Goal: Task Accomplishment & Management: Complete application form

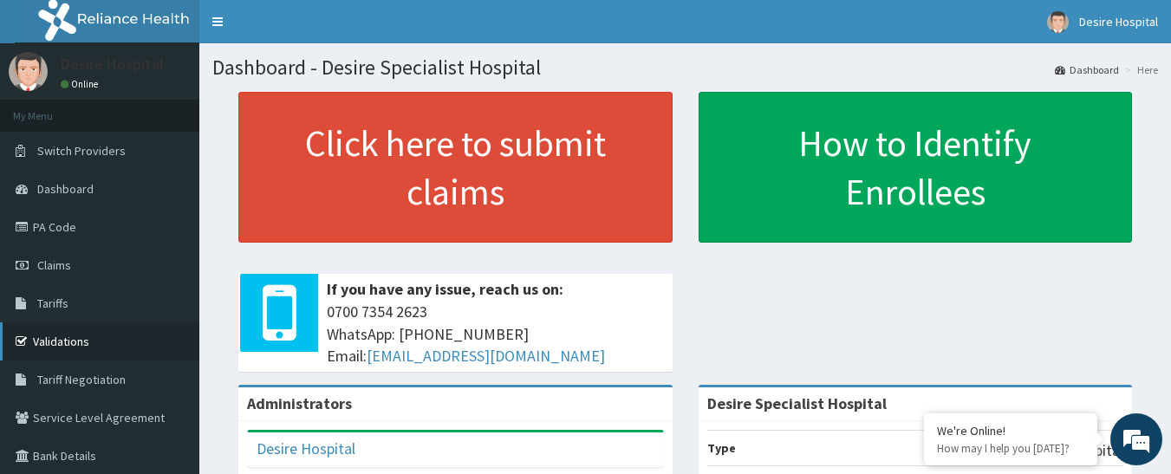
click at [60, 337] on link "Validations" at bounding box center [99, 341] width 199 height 38
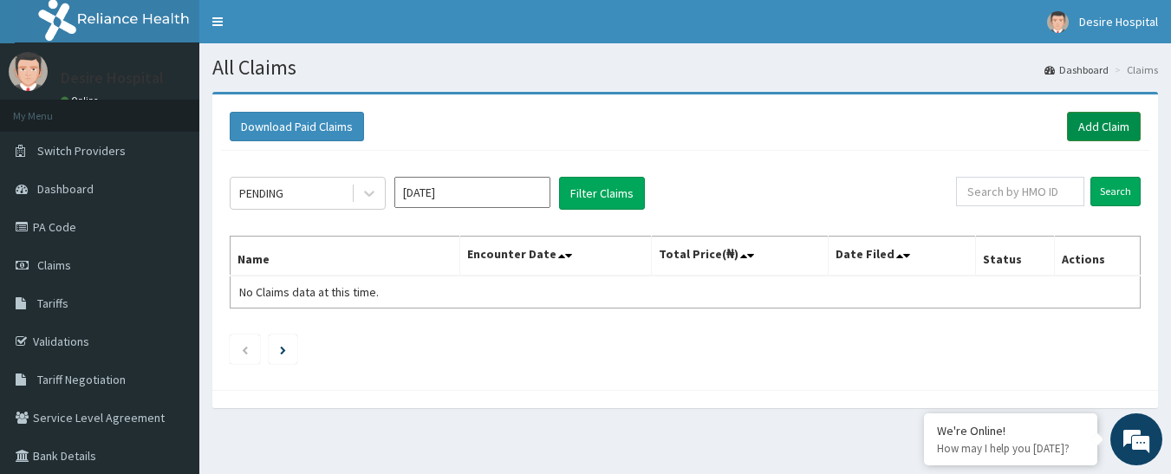
click at [1078, 133] on link "Add Claim" at bounding box center [1104, 126] width 74 height 29
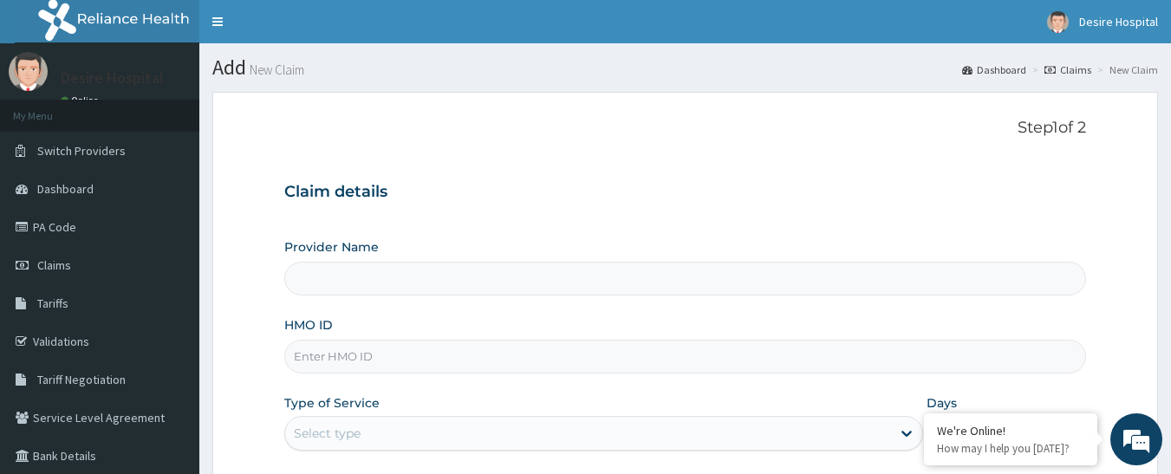
click at [358, 280] on input "Provider Name" at bounding box center [685, 279] width 802 height 34
type input "Desire Specialist Hospital"
click at [611, 283] on input "Desire Specialist Hospital" at bounding box center [685, 279] width 802 height 34
click at [374, 360] on input "HMO ID" at bounding box center [685, 357] width 802 height 34
paste input "FMP/10088/E"
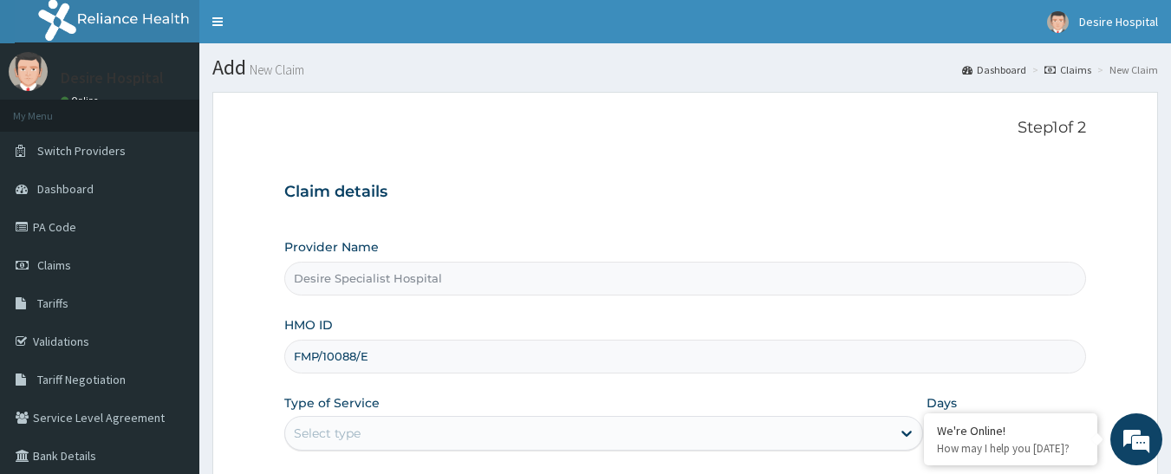
type input "FMP/10088/E"
click at [238, 327] on form "Step 1 of 2 Claim details Provider Name Desire Specialist Hospital HMO ID FMP/1…" at bounding box center [684, 373] width 945 height 562
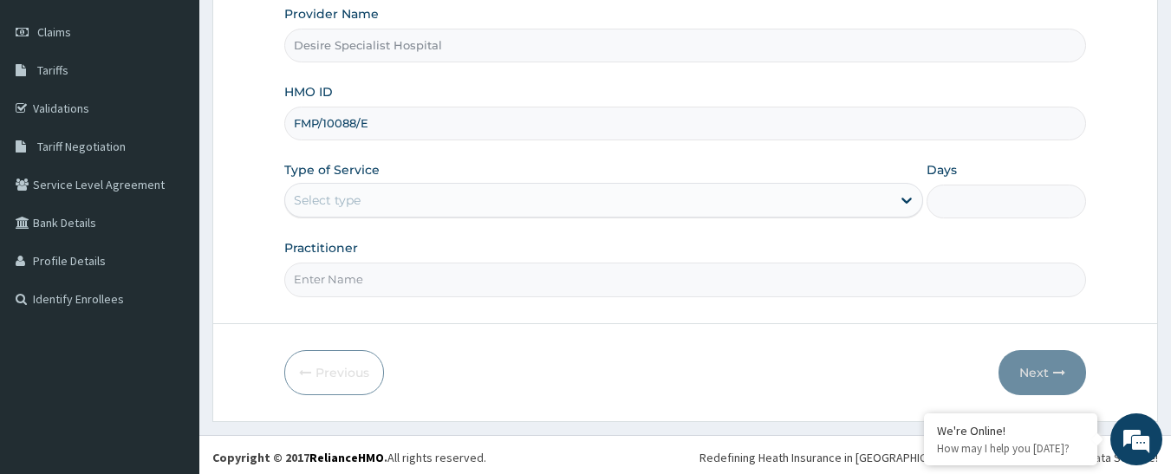
scroll to position [238, 0]
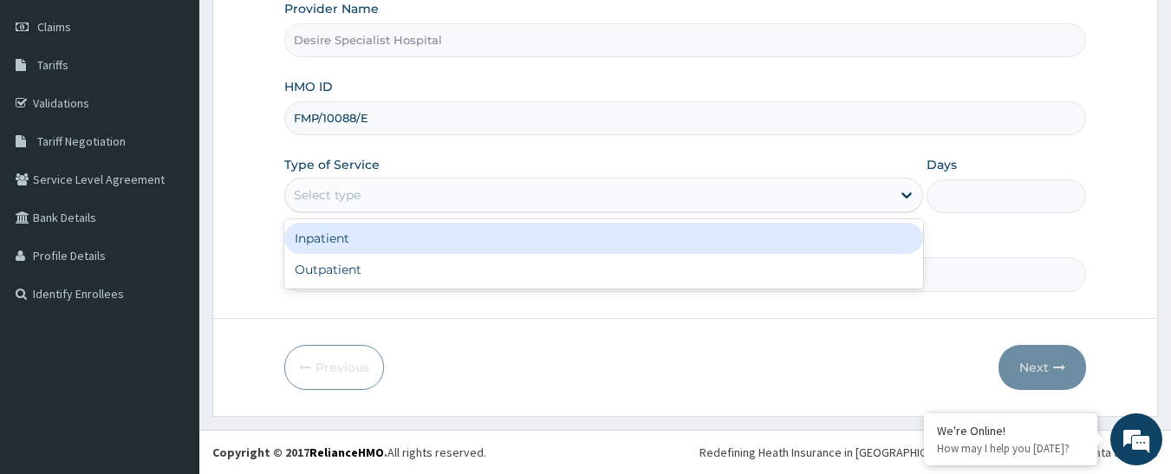
click at [366, 198] on div "Select type" at bounding box center [588, 195] width 606 height 28
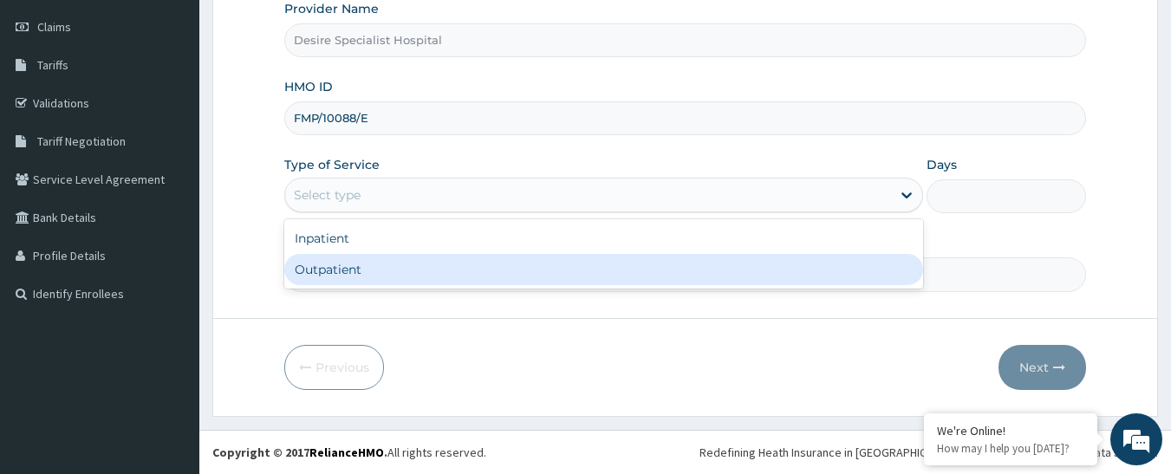
scroll to position [0, 0]
click at [325, 268] on div "Outpatient" at bounding box center [603, 269] width 639 height 31
type input "1"
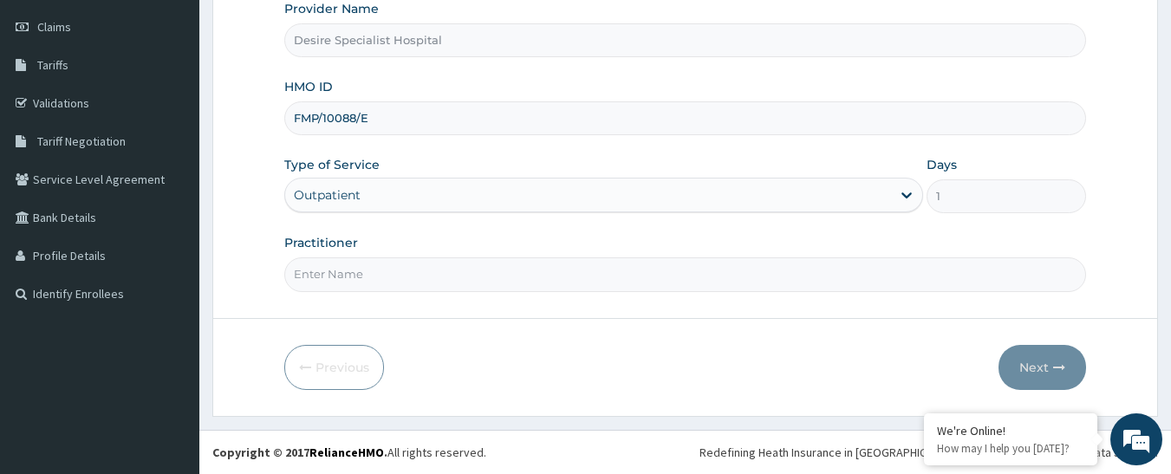
click at [407, 268] on input "Practitioner" at bounding box center [685, 274] width 802 height 34
type input "o"
click at [357, 273] on input "Orthoapedic Surgeon" at bounding box center [685, 274] width 802 height 34
click at [339, 273] on input "Orthoapedic Surgeon" at bounding box center [685, 274] width 802 height 34
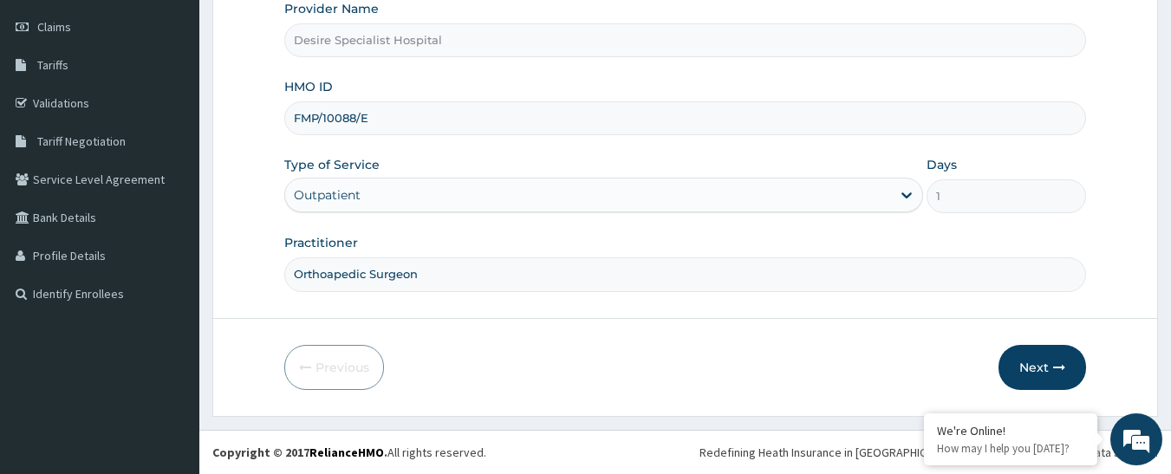
drag, startPoint x: 339, startPoint y: 273, endPoint x: 315, endPoint y: 279, distance: 24.2
click at [315, 279] on input "Orthoapedic Surgeon" at bounding box center [685, 274] width 802 height 34
click at [330, 273] on input "Orthoapedic Surgeon" at bounding box center [685, 274] width 802 height 34
click at [332, 273] on input "Orthoapedic Surgeon" at bounding box center [685, 274] width 802 height 34
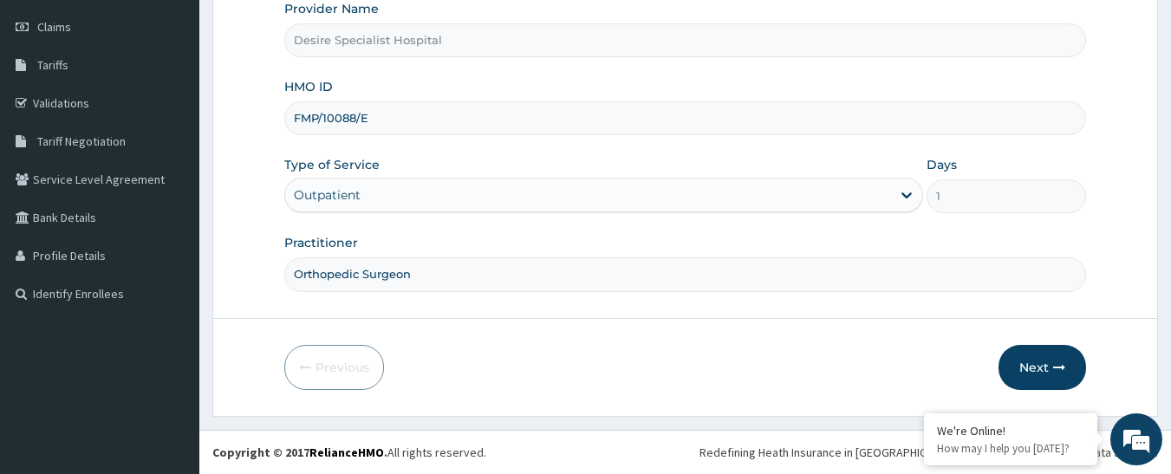
click at [378, 283] on input "Orthopedic Surgeon" at bounding box center [685, 274] width 802 height 34
click at [433, 277] on input "Orthopedic Surgeon" at bounding box center [685, 274] width 802 height 34
type input "Orthopedic Surgeon"
click at [1019, 353] on button "Next" at bounding box center [1042, 367] width 88 height 45
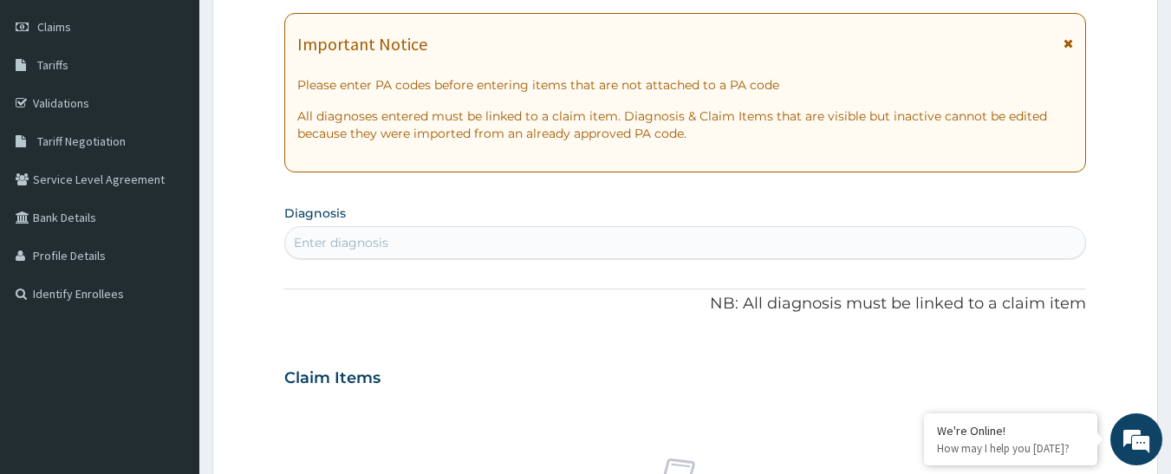
click at [347, 237] on div "Enter diagnosis" at bounding box center [341, 242] width 94 height 17
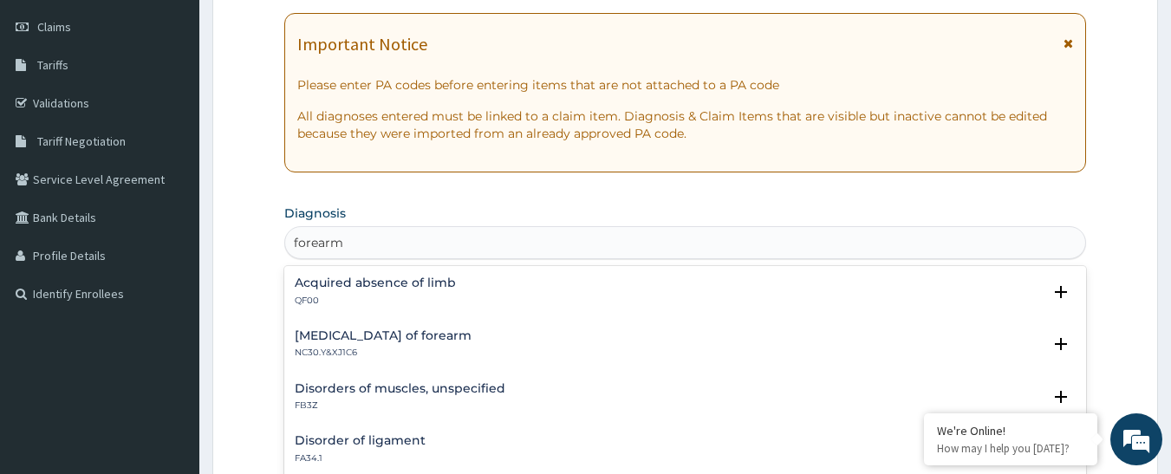
type input "forearm"
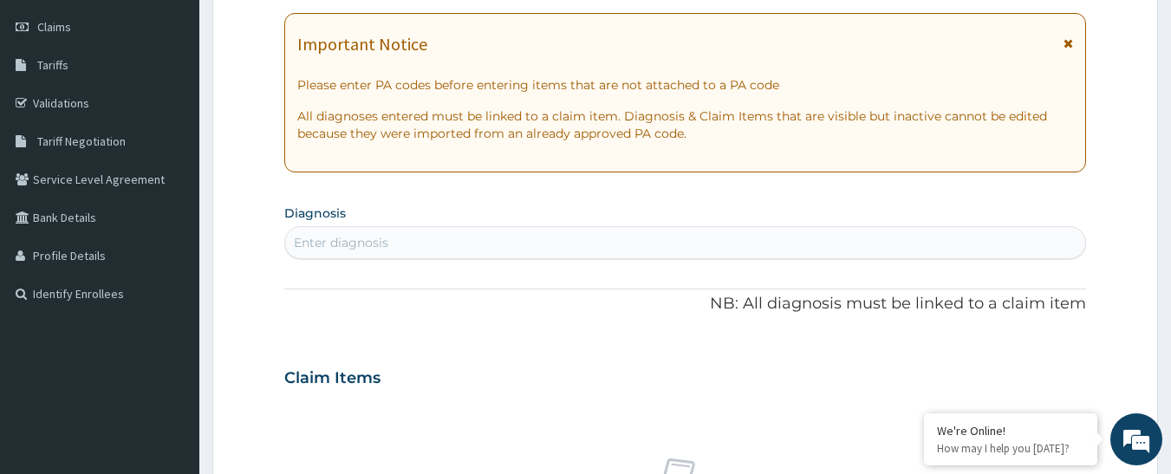
drag, startPoint x: 1085, startPoint y: 319, endPoint x: 1117, endPoint y: 268, distance: 60.3
click at [1117, 268] on form "Step 2 of 2 PA Code / Prescription Code Enter Code(Secondary Care Only) Encount…" at bounding box center [684, 401] width 945 height 1095
click at [582, 248] on div "Enter diagnosis" at bounding box center [685, 243] width 801 height 28
click at [497, 238] on div "Enter diagnosis" at bounding box center [685, 243] width 801 height 28
click at [347, 243] on div "Enter diagnosis" at bounding box center [341, 242] width 94 height 17
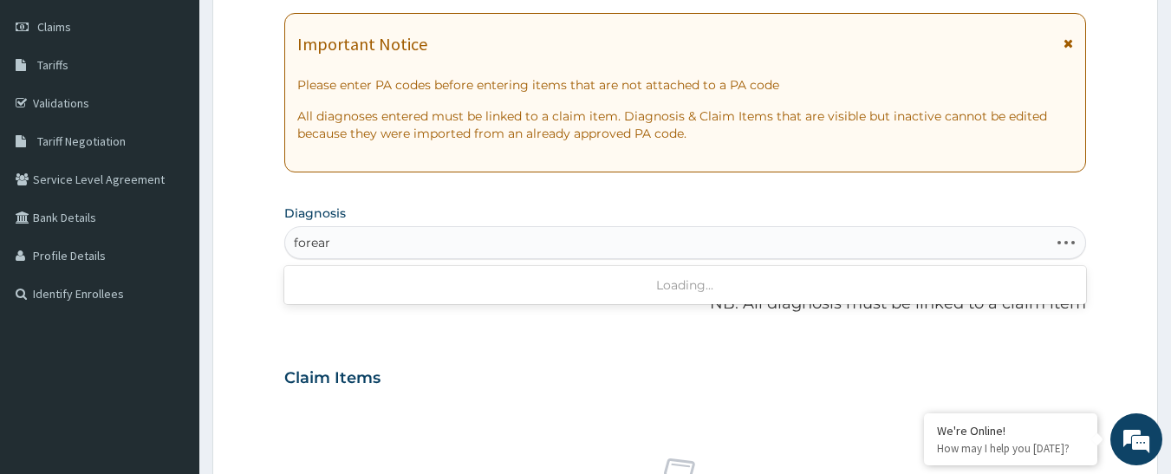
type input "forearm"
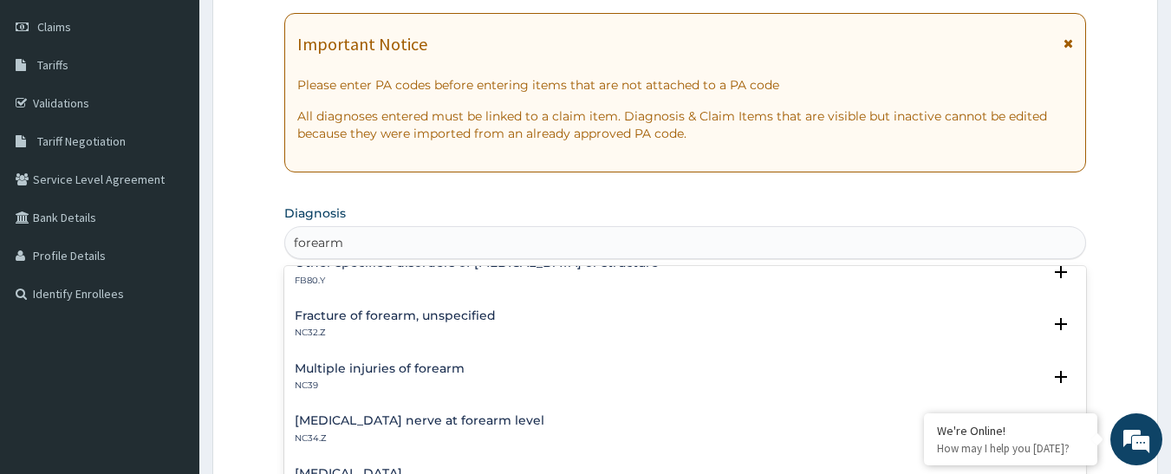
scroll to position [749, 0]
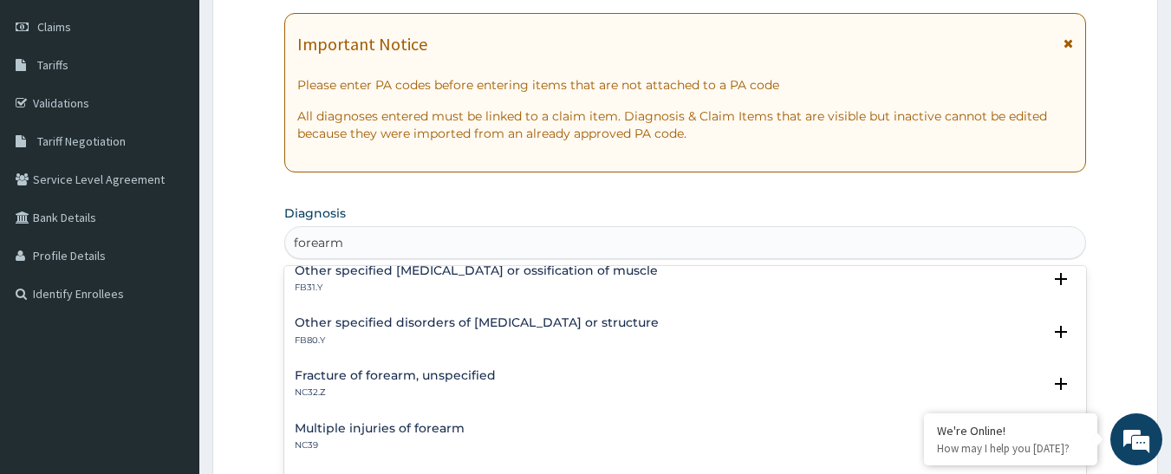
click at [444, 375] on h4 "Fracture of forearm, unspecified" at bounding box center [395, 375] width 201 height 13
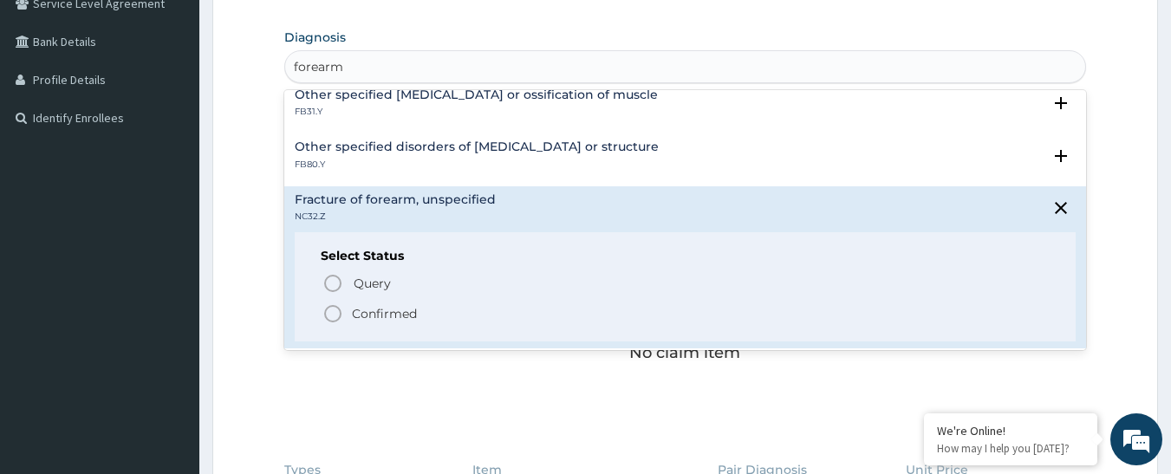
scroll to position [424, 0]
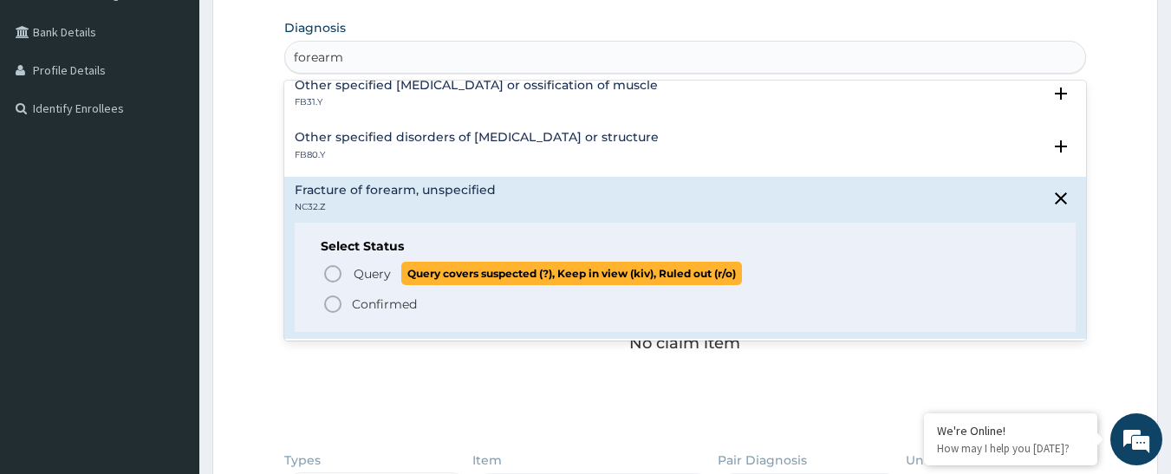
click at [342, 271] on icon "status option query" at bounding box center [332, 273] width 21 height 21
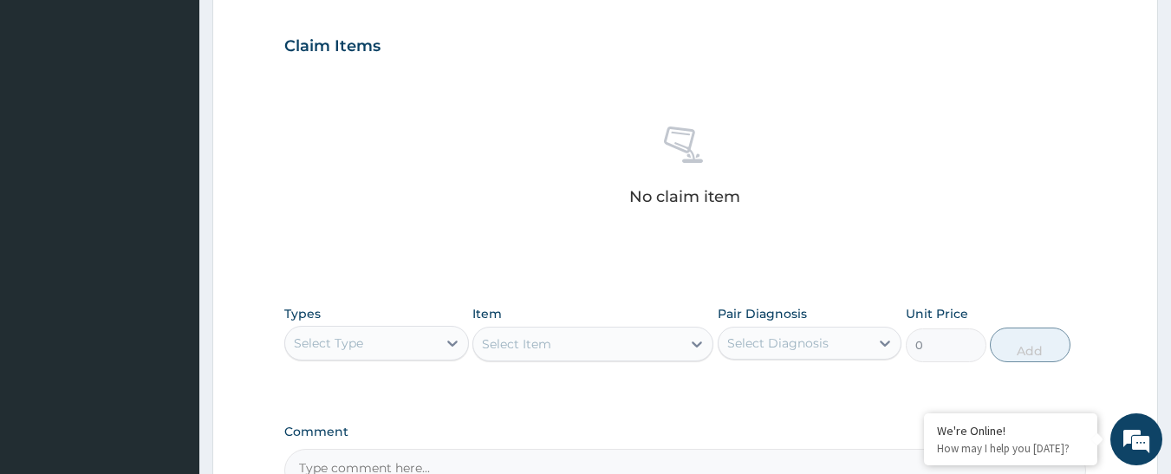
scroll to position [578, 0]
click at [363, 334] on div "Select Type" at bounding box center [361, 341] width 152 height 28
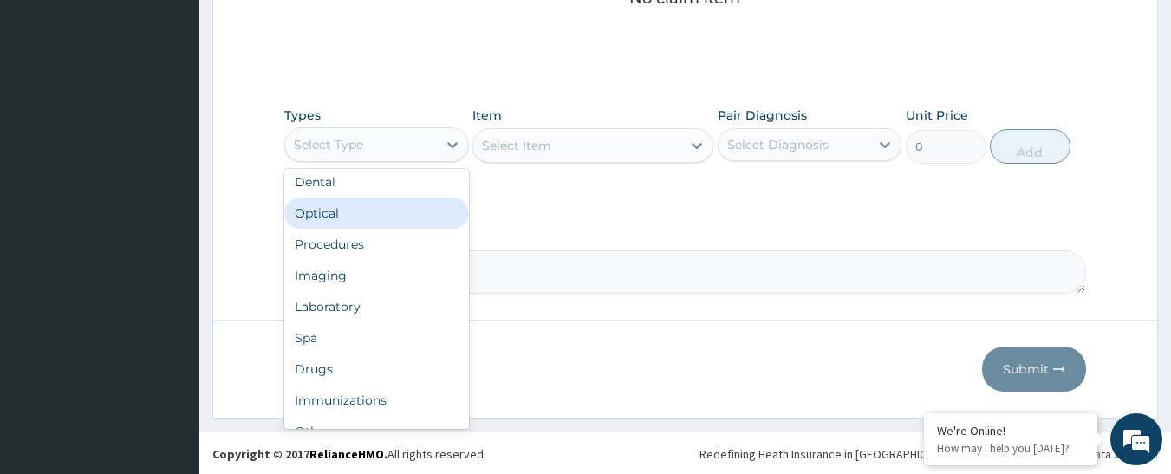
scroll to position [5, 0]
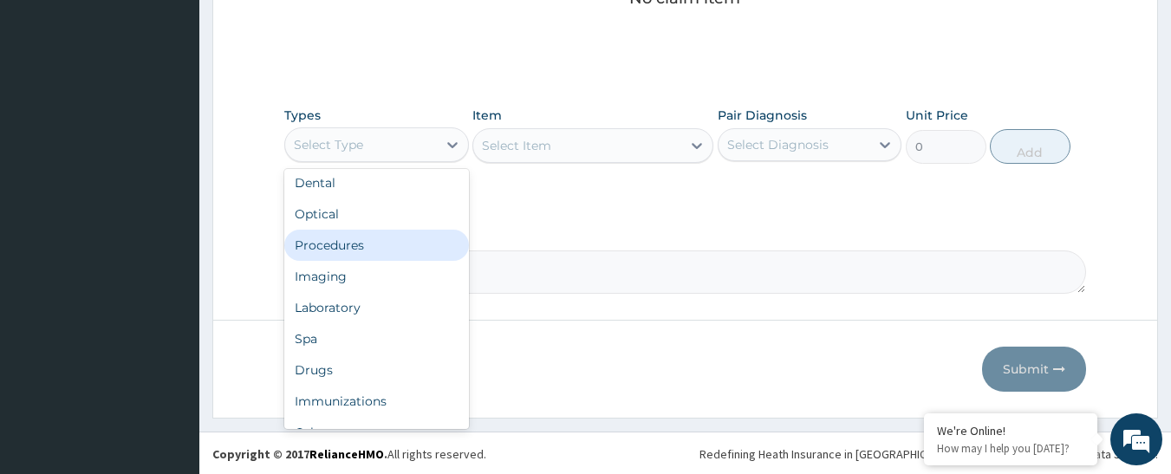
click at [341, 243] on div "Procedures" at bounding box center [376, 245] width 185 height 31
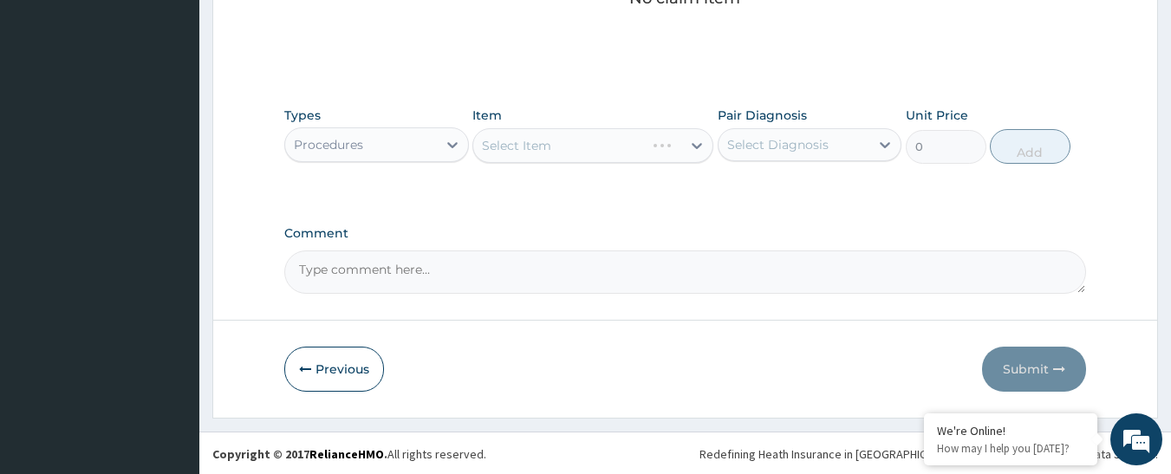
click at [509, 138] on div "Select Item" at bounding box center [592, 145] width 241 height 35
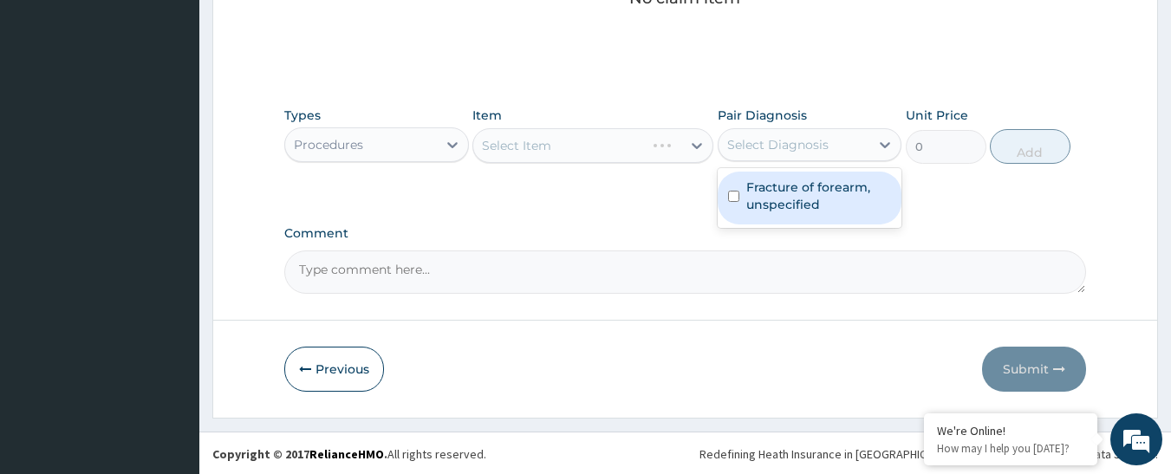
click at [772, 146] on div "Select Diagnosis" at bounding box center [777, 144] width 101 height 17
click at [736, 189] on div "Fracture of forearm, unspecified" at bounding box center [809, 198] width 185 height 53
checkbox input "true"
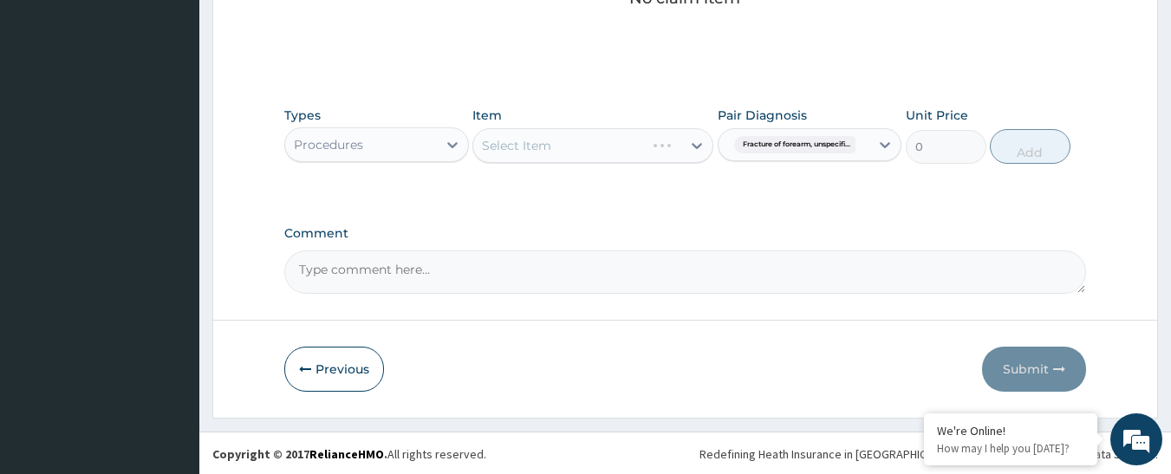
click at [582, 147] on div "Select Item" at bounding box center [592, 145] width 241 height 35
click at [380, 139] on div "Procedures" at bounding box center [361, 145] width 152 height 28
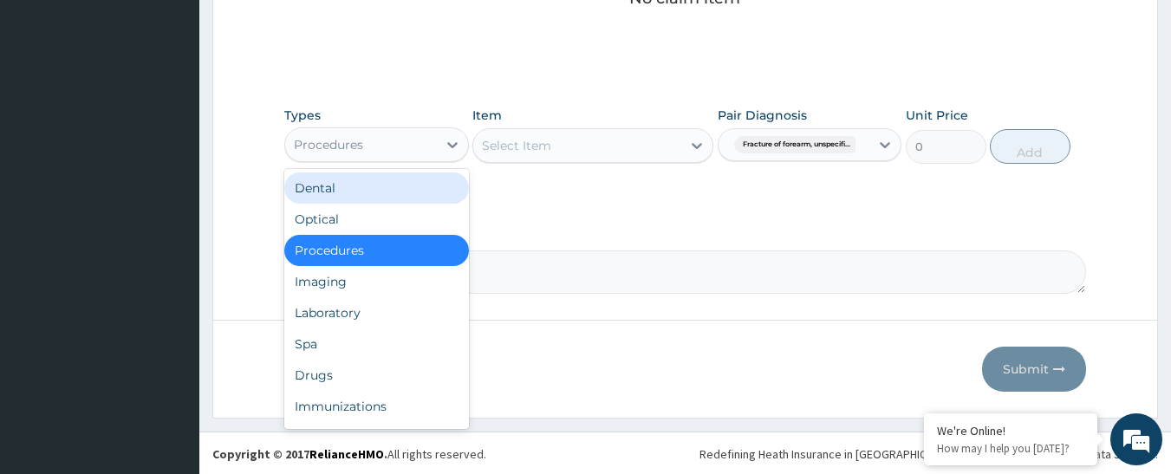
click at [562, 146] on div "Select Item" at bounding box center [577, 146] width 208 height 28
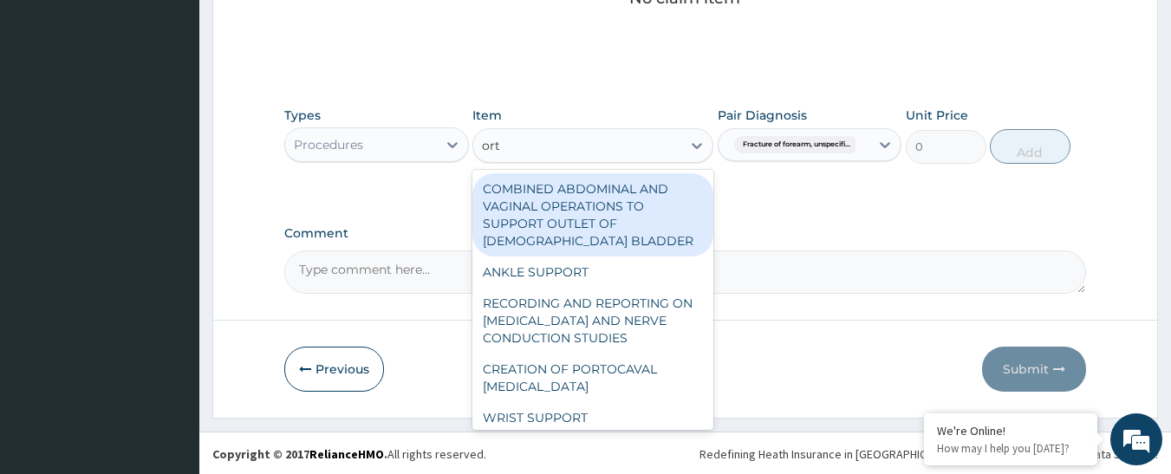
type input "orth"
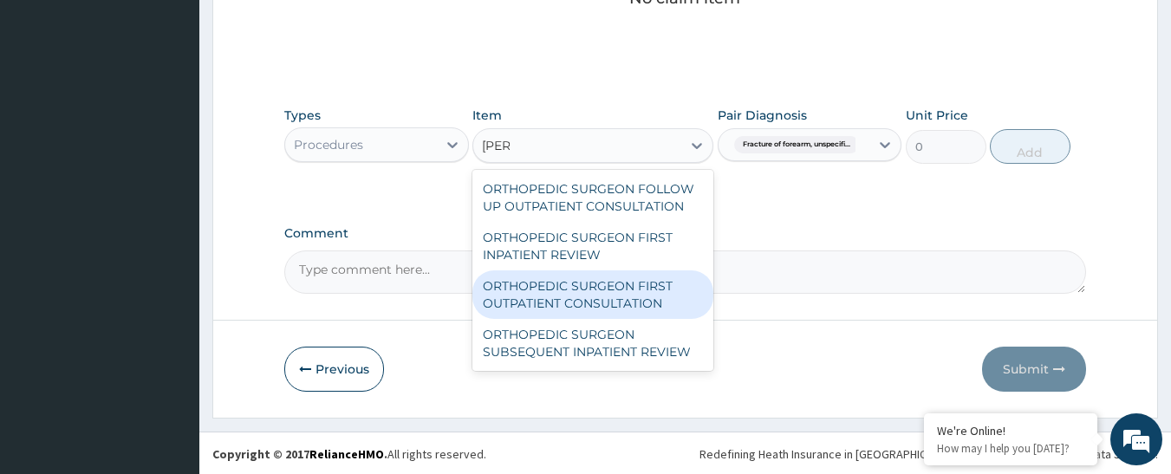
click at [582, 290] on div "ORTHOPEDIC SURGEON FIRST OUTPATIENT CONSULTATION" at bounding box center [592, 294] width 241 height 49
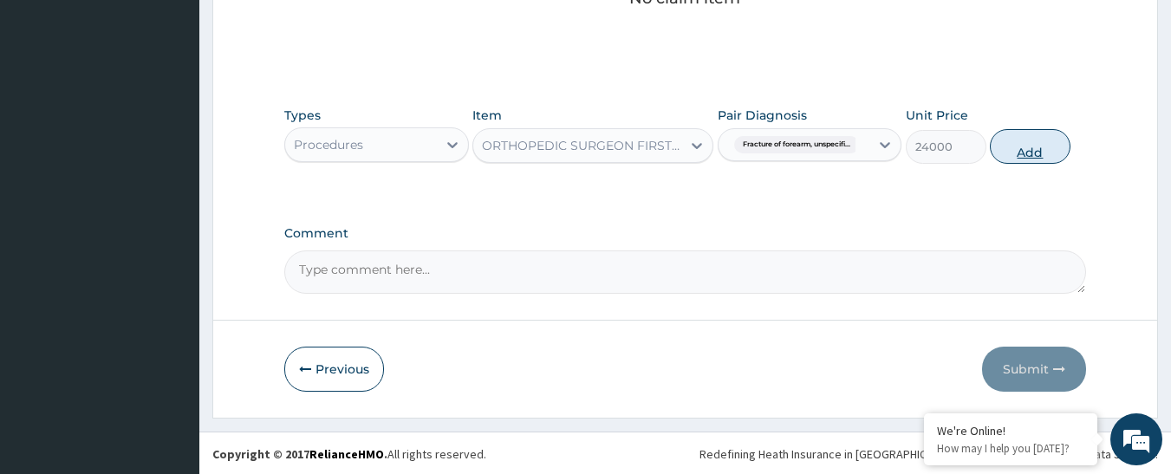
click at [1009, 135] on button "Add" at bounding box center [1030, 146] width 81 height 35
type input "0"
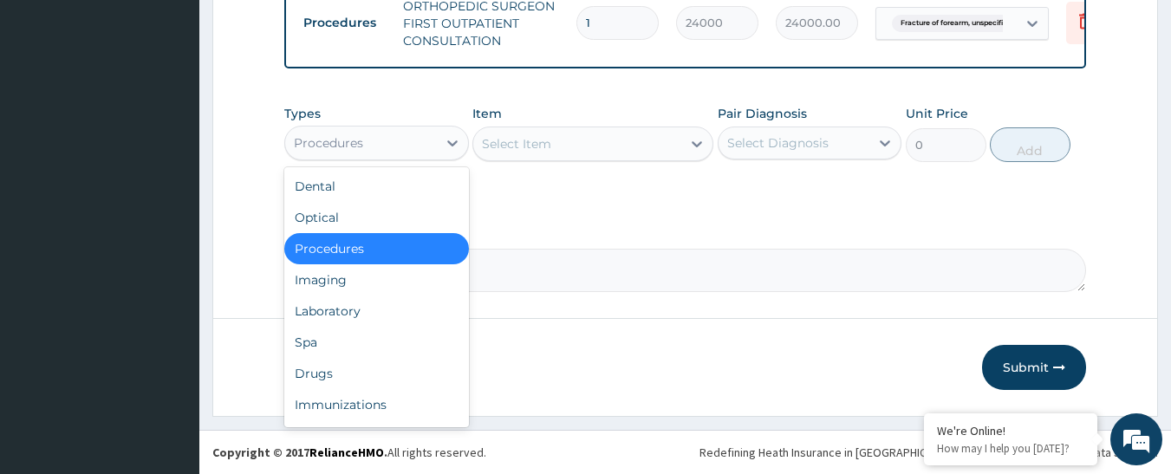
click at [354, 147] on div "Procedures" at bounding box center [328, 142] width 69 height 17
click at [329, 382] on div "Drugs" at bounding box center [376, 373] width 185 height 31
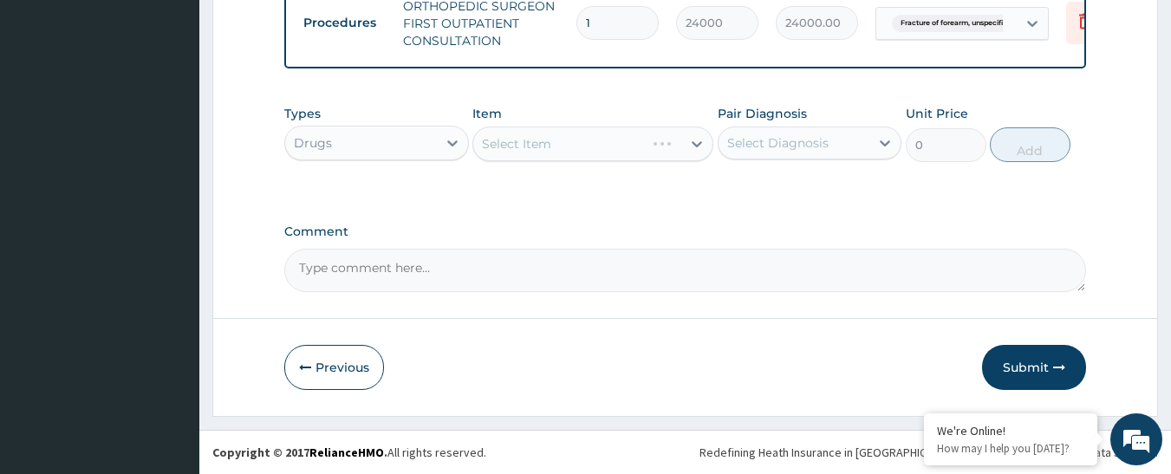
click at [526, 155] on div "Select Item" at bounding box center [592, 144] width 241 height 35
click at [523, 147] on div "Select Item" at bounding box center [516, 143] width 69 height 17
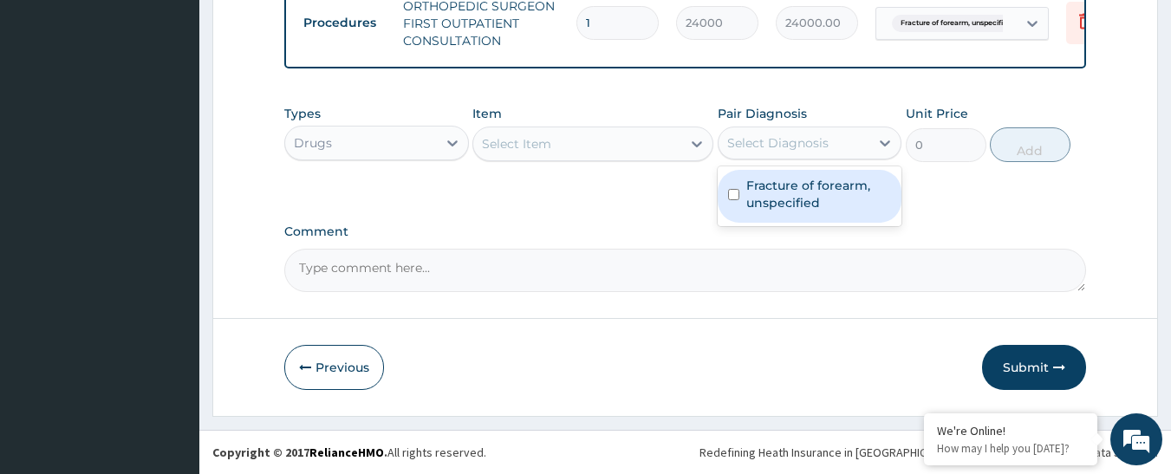
click at [778, 146] on div "Select Diagnosis" at bounding box center [777, 142] width 101 height 17
click at [731, 200] on input "checkbox" at bounding box center [733, 194] width 11 height 11
checkbox input "true"
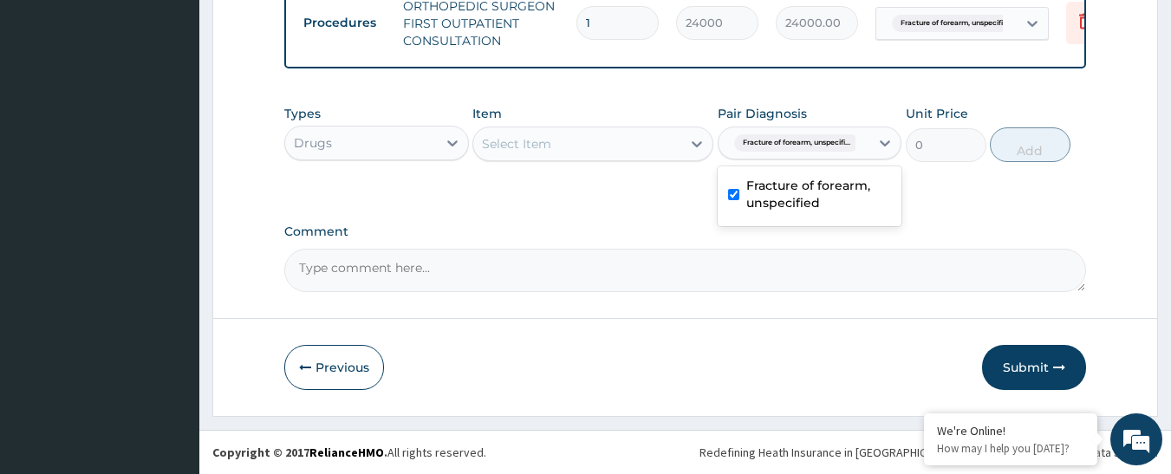
click at [552, 146] on div "Select Item" at bounding box center [577, 144] width 208 height 28
type input "ibup"
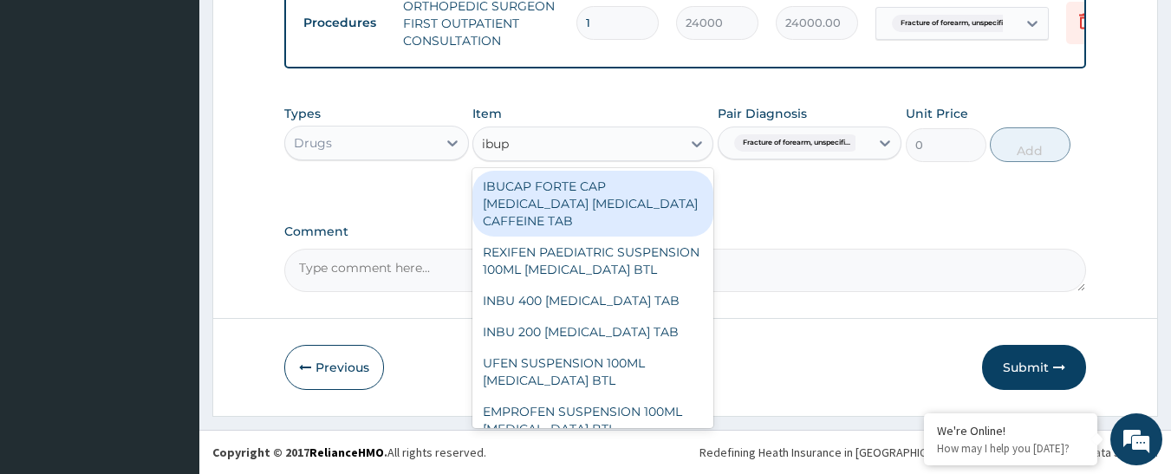
scroll to position [0, 0]
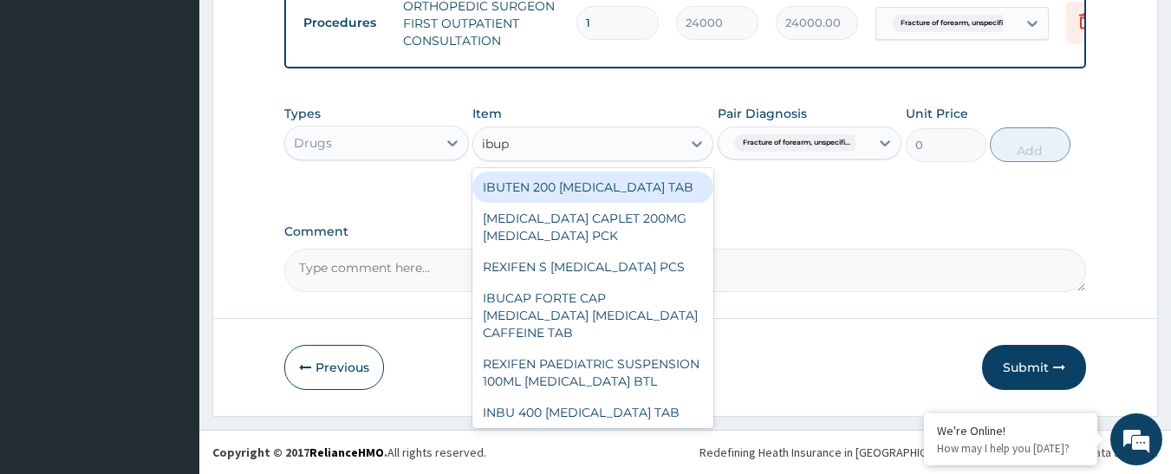
click at [594, 187] on div "IBUTEN 200 IBUPROFEN TAB" at bounding box center [592, 187] width 241 height 31
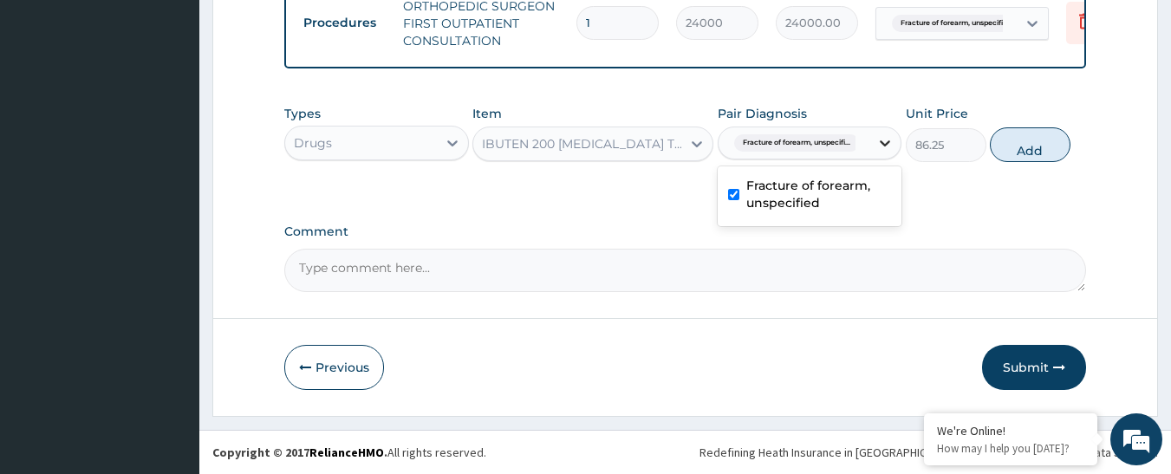
click at [883, 152] on icon at bounding box center [884, 142] width 17 height 17
click at [891, 115] on div "Pair Diagnosis Fracture of forearm, unspecifi..." at bounding box center [809, 133] width 185 height 57
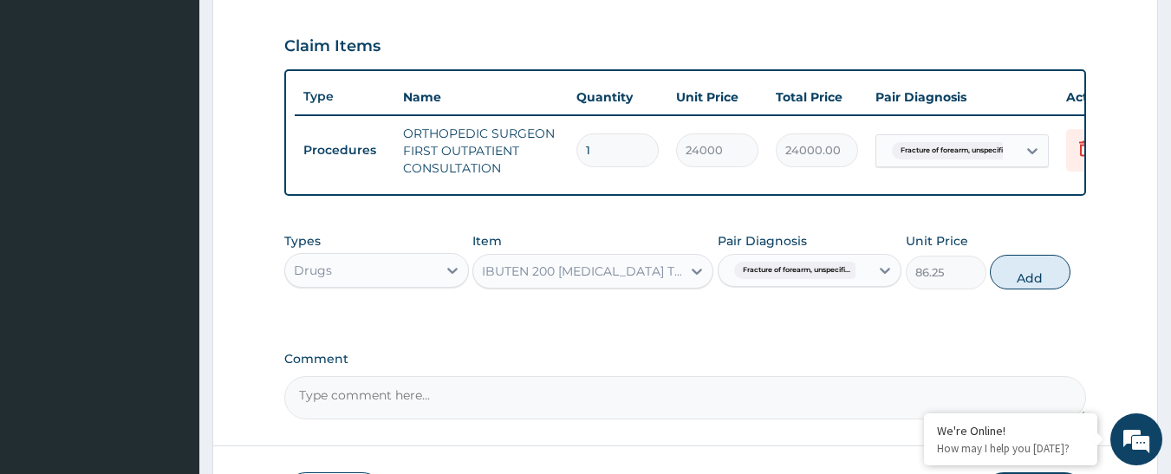
click at [599, 150] on input "1" at bounding box center [617, 150] width 82 height 34
click at [1020, 289] on button "Add" at bounding box center [1030, 272] width 81 height 35
type input "0"
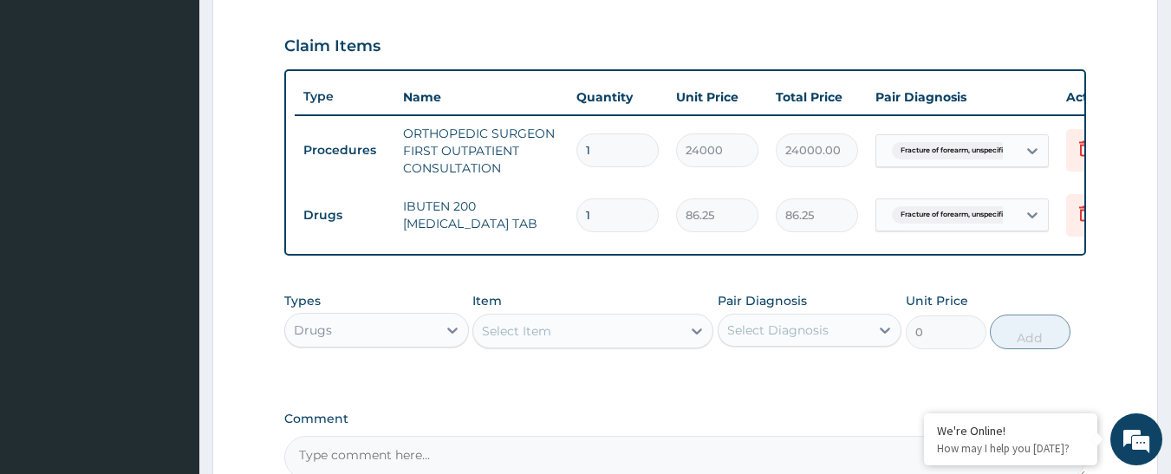
click at [589, 221] on input "1" at bounding box center [617, 215] width 82 height 34
type input "18"
type input "1552.50"
type input "18"
click at [548, 243] on tr "Drugs IBUTEN 200 IBUPROFEN TAB 18 86.25 1552.50 Fracture of forearm, unspecifi.…" at bounding box center [719, 215] width 849 height 60
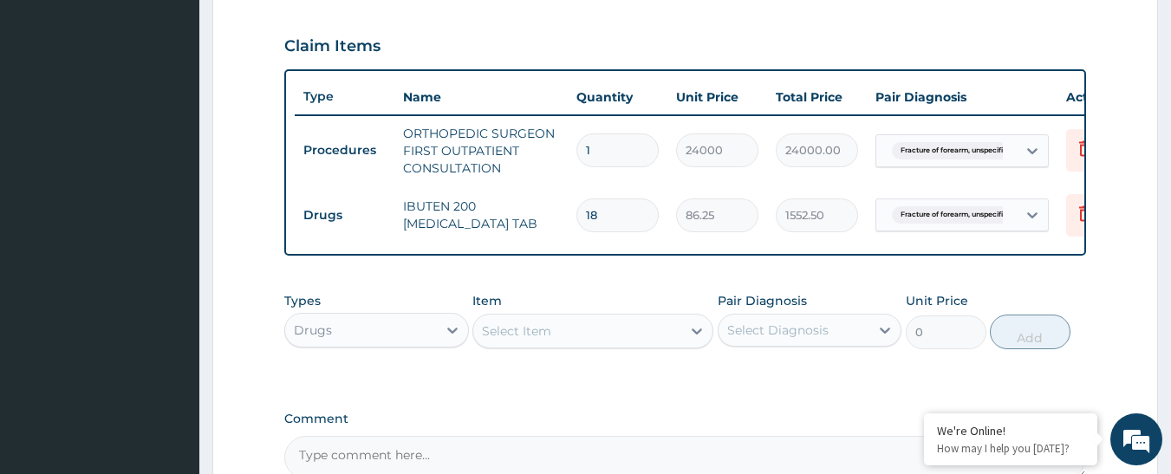
click at [535, 335] on div "Select Item" at bounding box center [516, 330] width 69 height 17
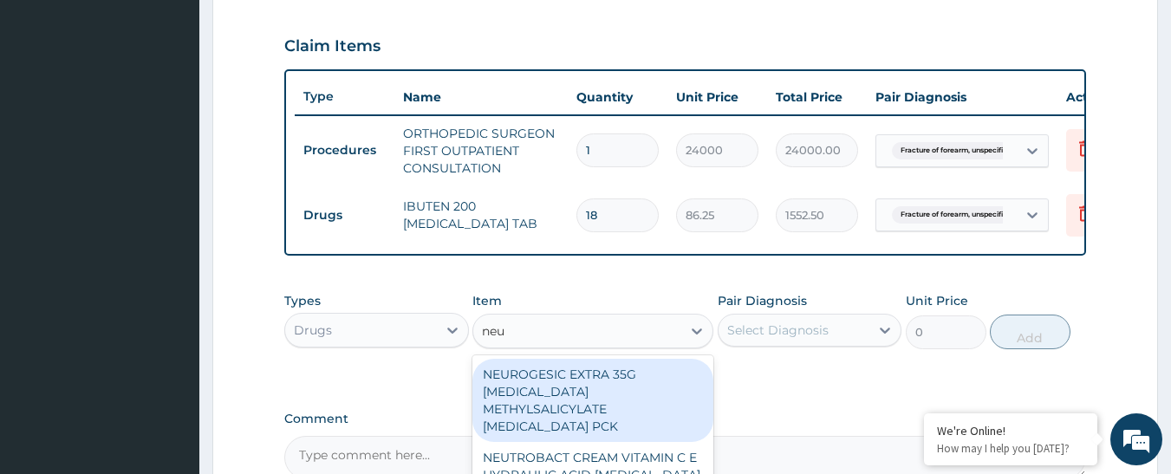
type input "neur"
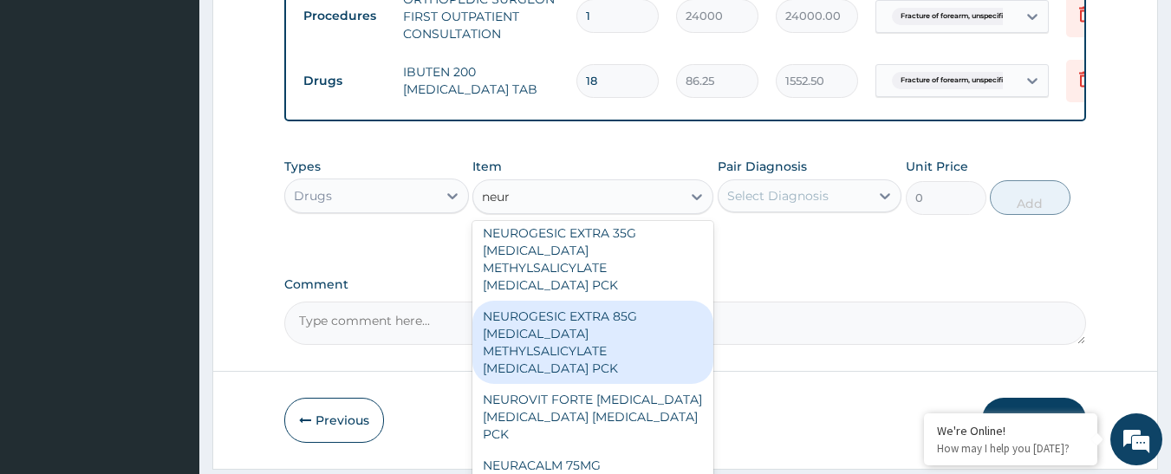
scroll to position [3, 0]
click at [587, 347] on div "NEUROGESIC EXTRA 85G DICLOFENAC METHYLSALICYLATE MENTHOL PCK" at bounding box center [592, 345] width 241 height 83
type input "2242.5"
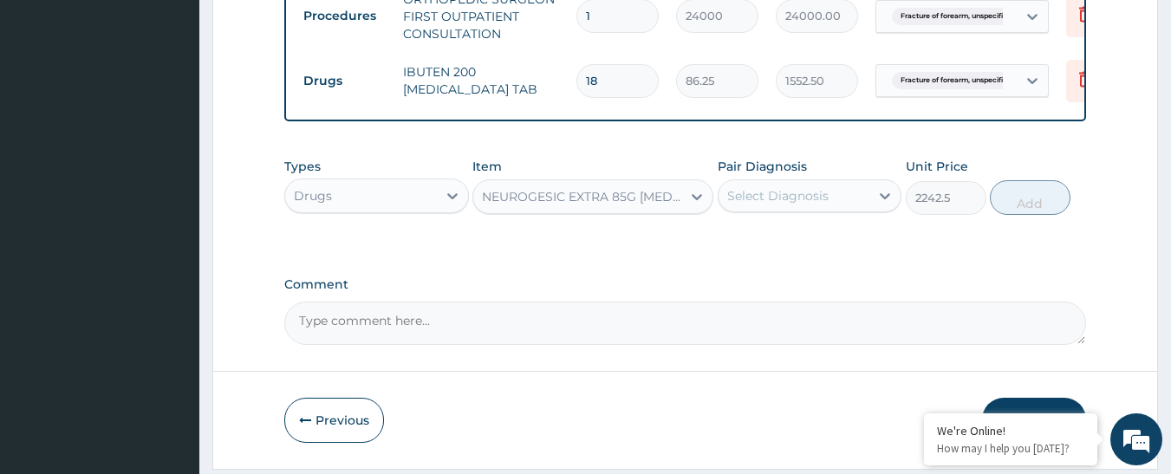
click at [782, 202] on div "Select Diagnosis" at bounding box center [777, 195] width 101 height 17
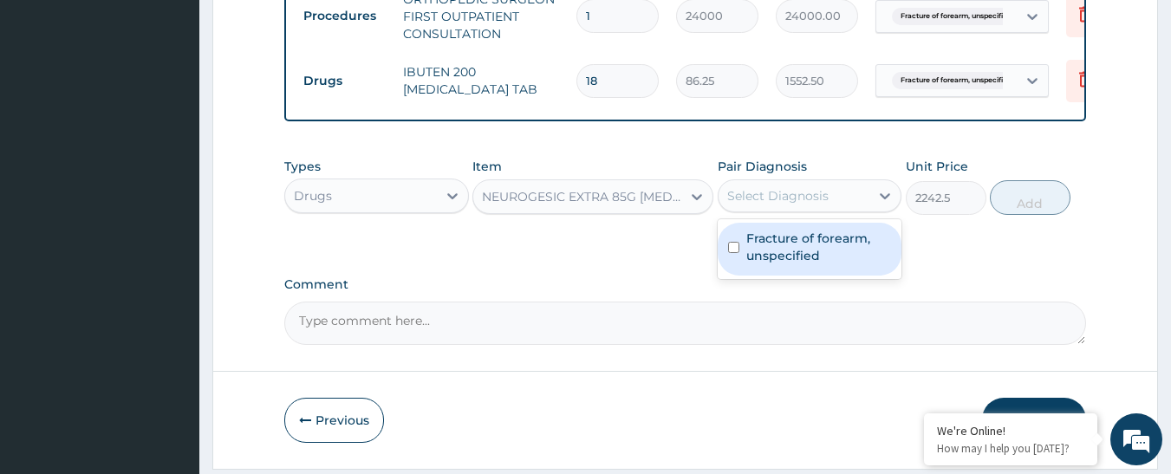
click at [731, 253] on input "checkbox" at bounding box center [733, 247] width 11 height 11
checkbox input "true"
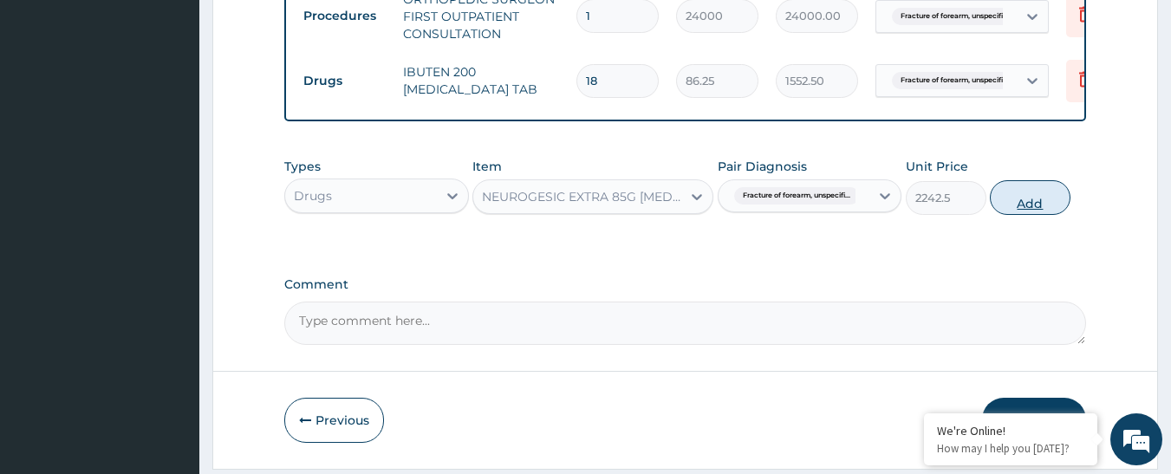
click at [1010, 213] on button "Add" at bounding box center [1030, 197] width 81 height 35
type input "0"
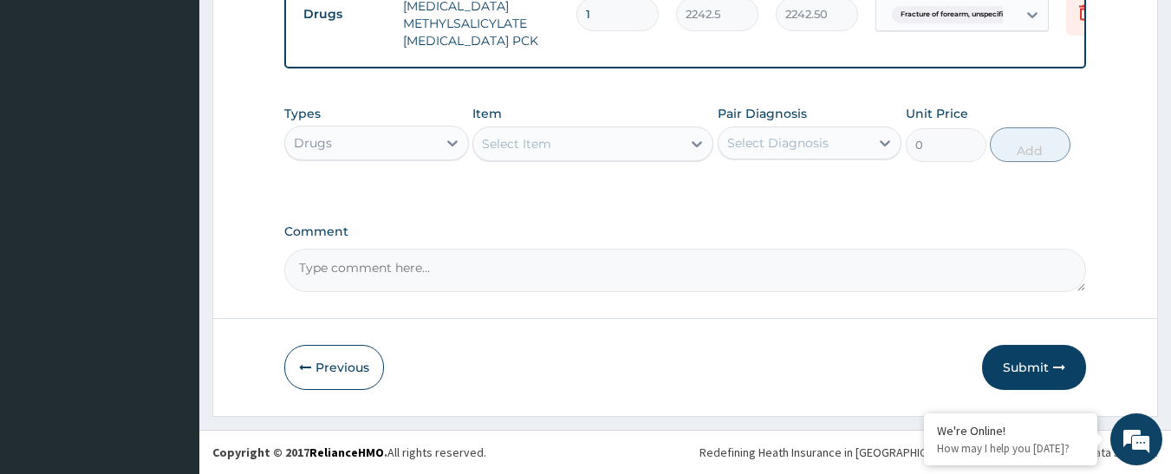
scroll to position [862, 0]
click at [347, 276] on textarea "Comment" at bounding box center [685, 270] width 802 height 43
paste textarea "LEFT FOREARM PAIN X 2 WEEKS"
type textarea "LEFT FOREARM PAIN X 2 WEEKS"
click at [1006, 369] on button "Submit" at bounding box center [1034, 367] width 104 height 45
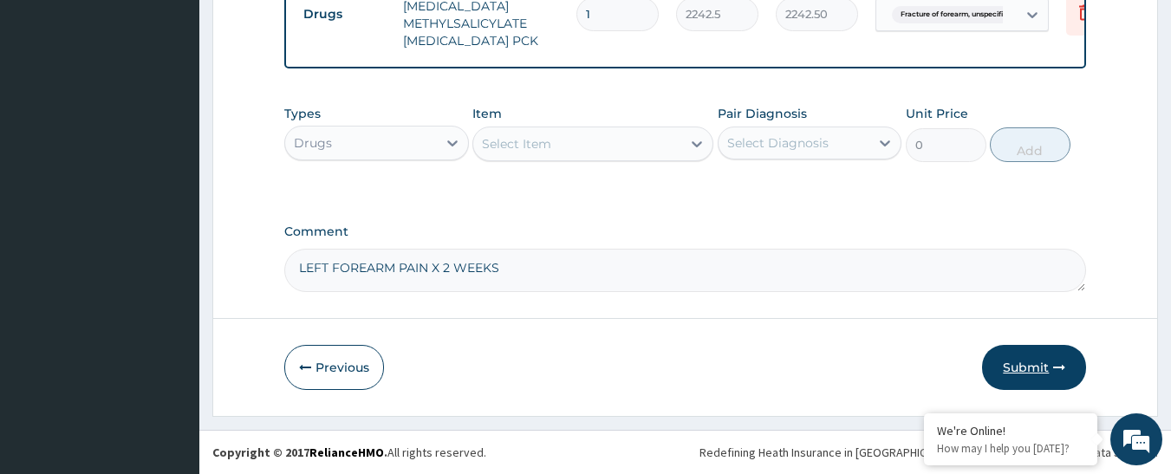
click at [1012, 361] on button "Submit" at bounding box center [1034, 367] width 104 height 45
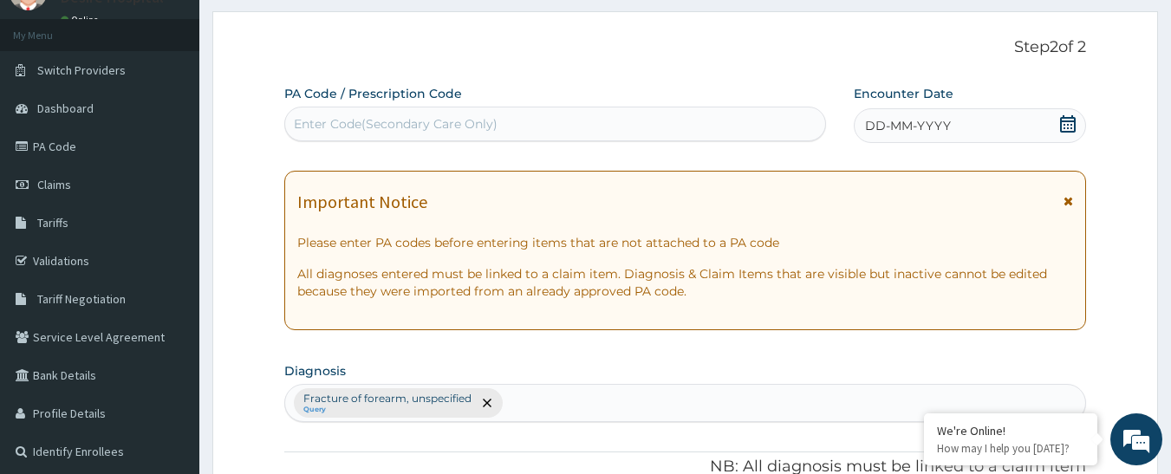
scroll to position [52, 0]
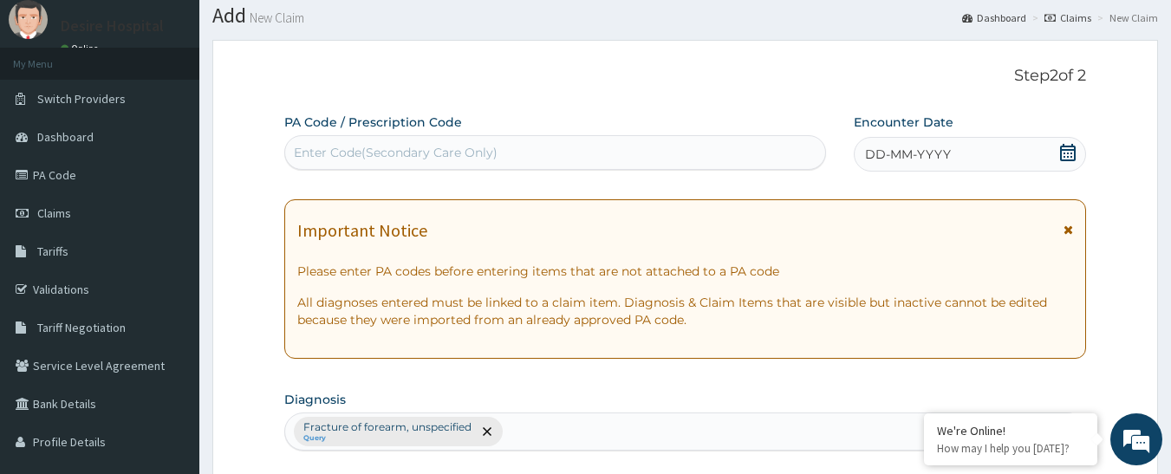
click at [1068, 154] on icon at bounding box center [1067, 152] width 17 height 17
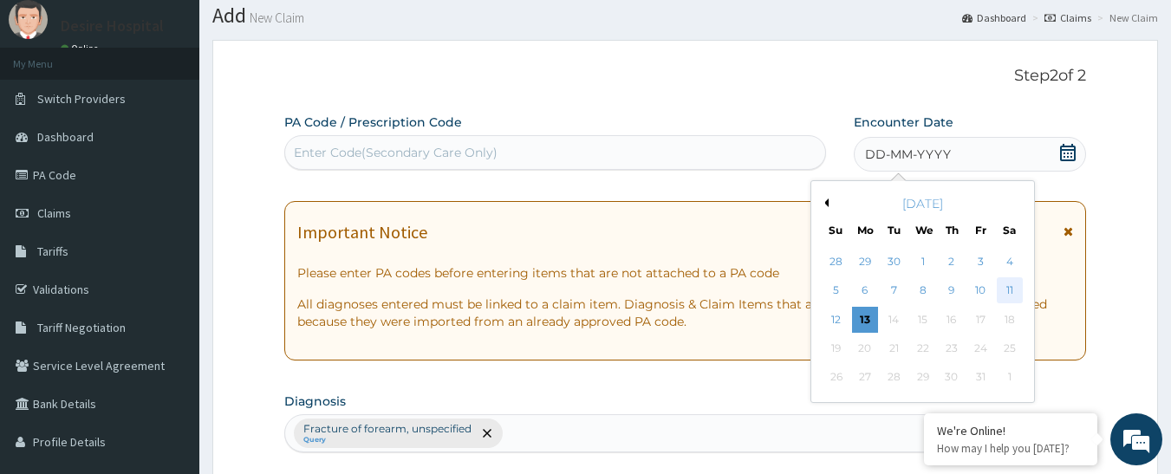
click at [1004, 286] on div "11" at bounding box center [1009, 291] width 26 height 26
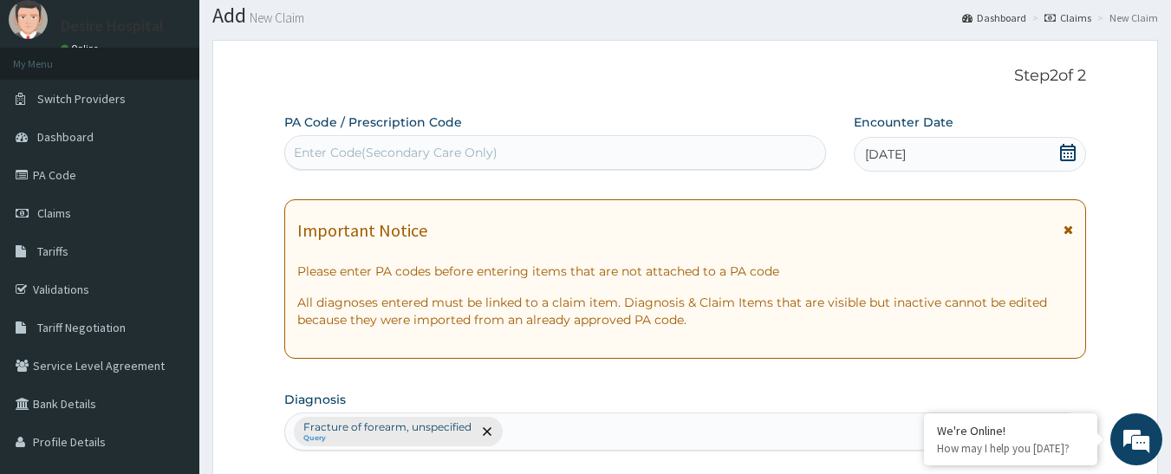
click at [557, 143] on div "Enter Code(Secondary Care Only)" at bounding box center [555, 153] width 541 height 28
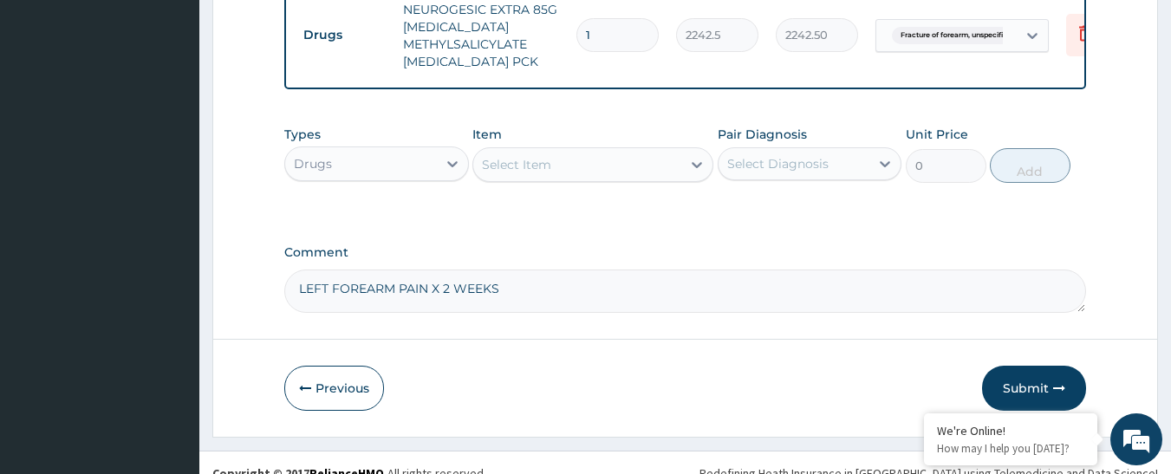
scroll to position [862, 0]
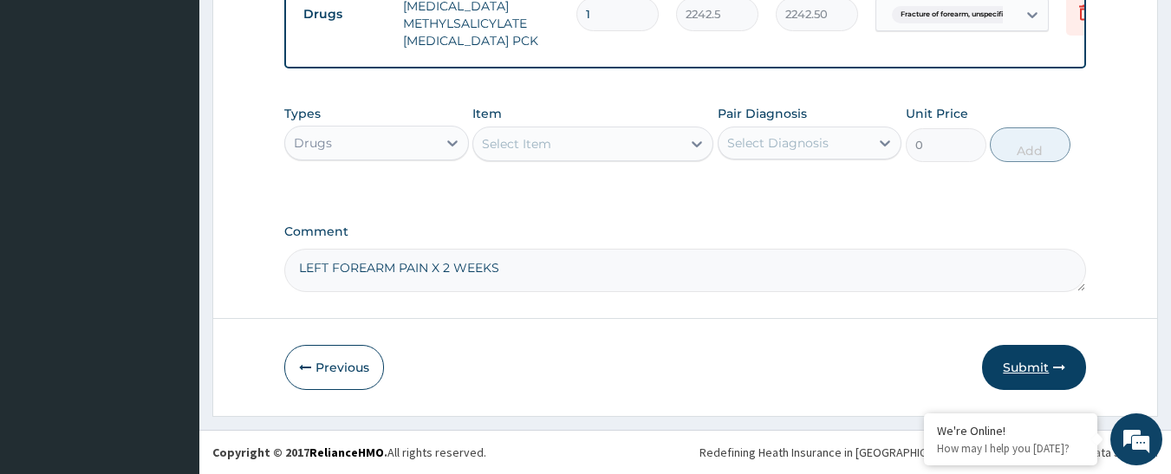
click at [1022, 358] on button "Submit" at bounding box center [1034, 367] width 104 height 45
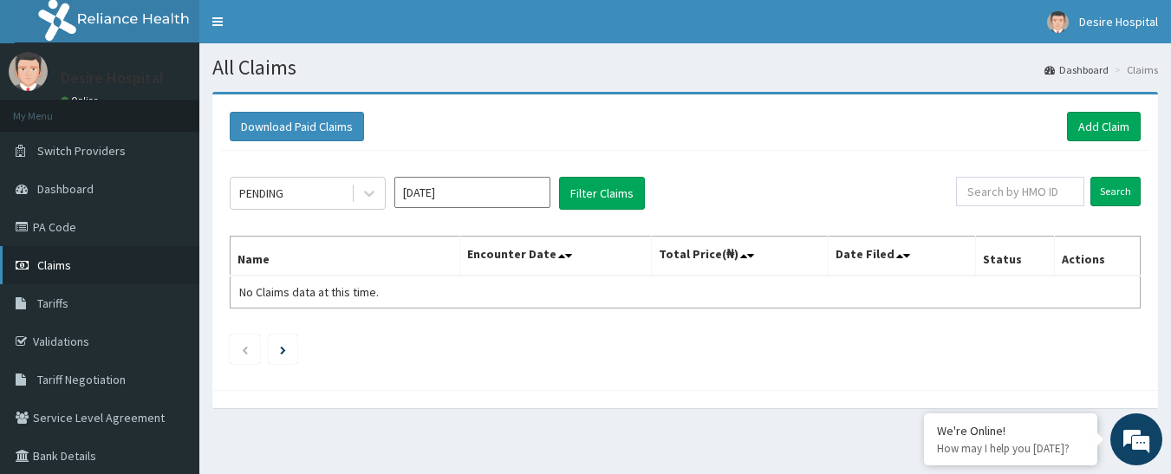
click at [58, 267] on span "Claims" at bounding box center [54, 265] width 34 height 16
click at [81, 341] on link "Validations" at bounding box center [99, 341] width 199 height 38
